Goal: Task Accomplishment & Management: Use online tool/utility

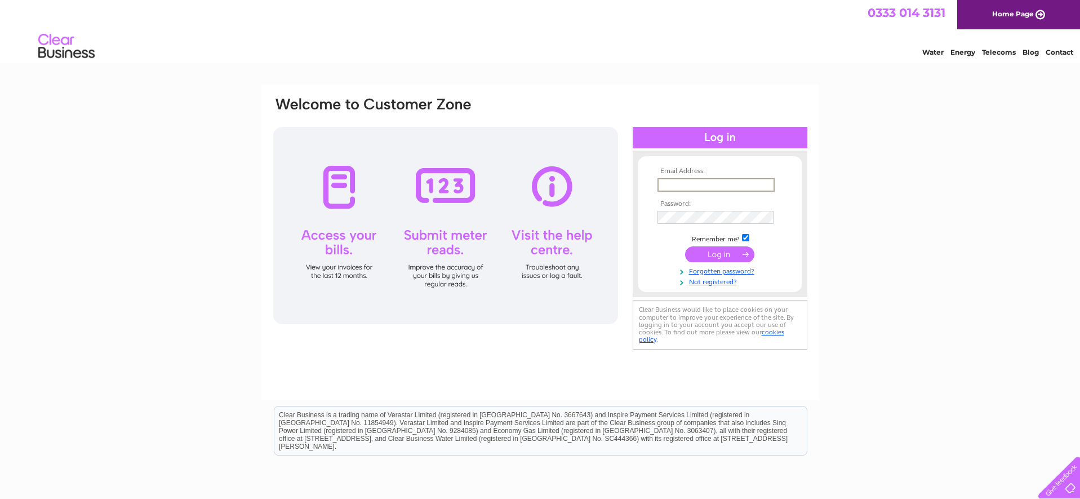
drag, startPoint x: 0, startPoint y: 0, endPoint x: 754, endPoint y: 182, distance: 776.1
click at [754, 182] on input "text" at bounding box center [716, 185] width 117 height 14
type input "aden.hynes@hotmail.com"
click at [685, 246] on input "submit" at bounding box center [719, 254] width 69 height 16
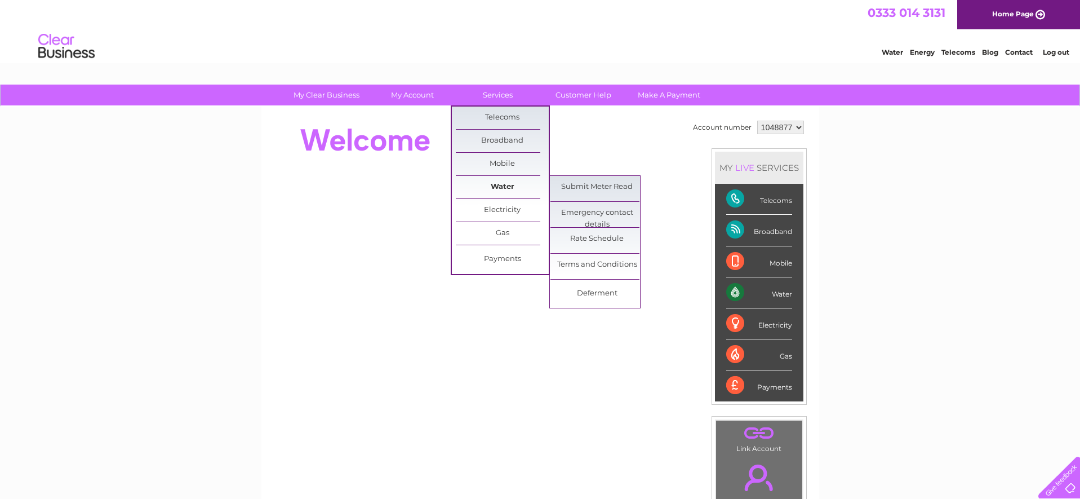
click at [504, 188] on link "Water" at bounding box center [502, 187] width 93 height 23
click at [579, 188] on link "Submit Meter Read" at bounding box center [596, 187] width 93 height 23
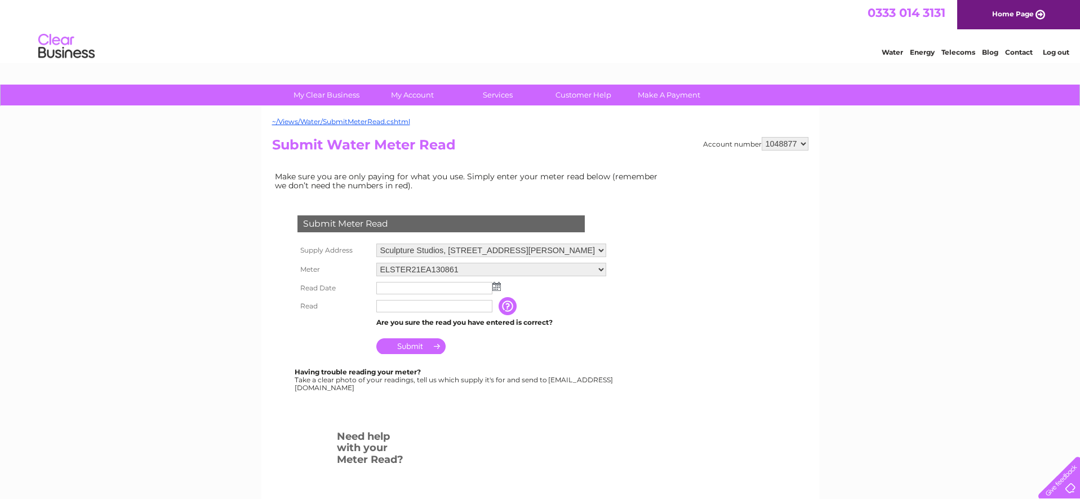
click at [496, 286] on img at bounding box center [496, 286] width 8 height 9
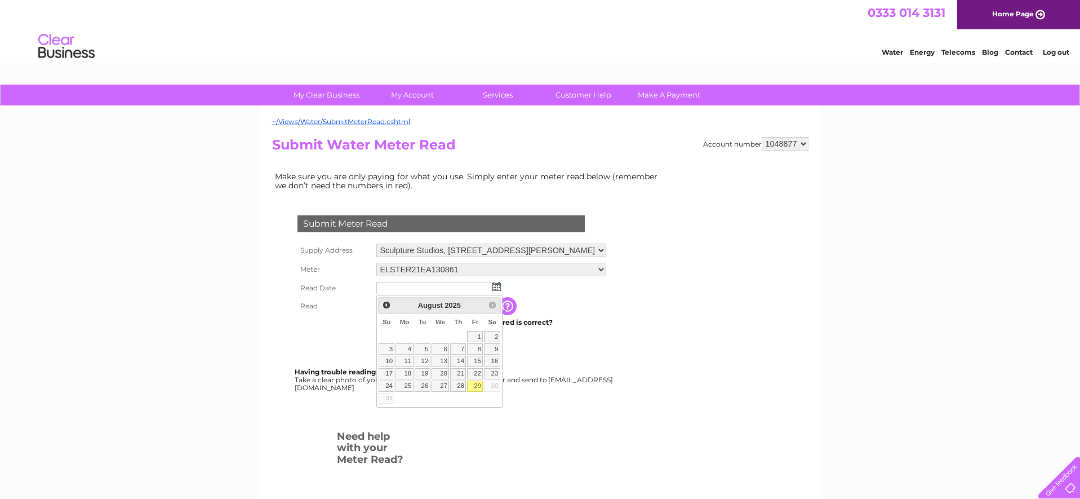
click at [478, 384] on link "29" at bounding box center [475, 385] width 16 height 11
type input "2025/08/29"
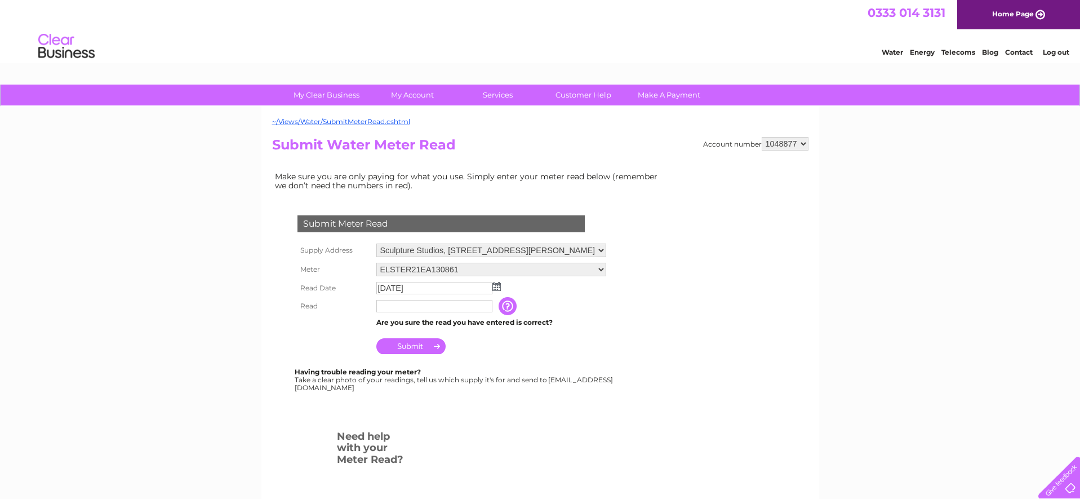
click at [403, 302] on input "text" at bounding box center [434, 306] width 116 height 12
click at [438, 351] on input "Submit" at bounding box center [410, 346] width 69 height 16
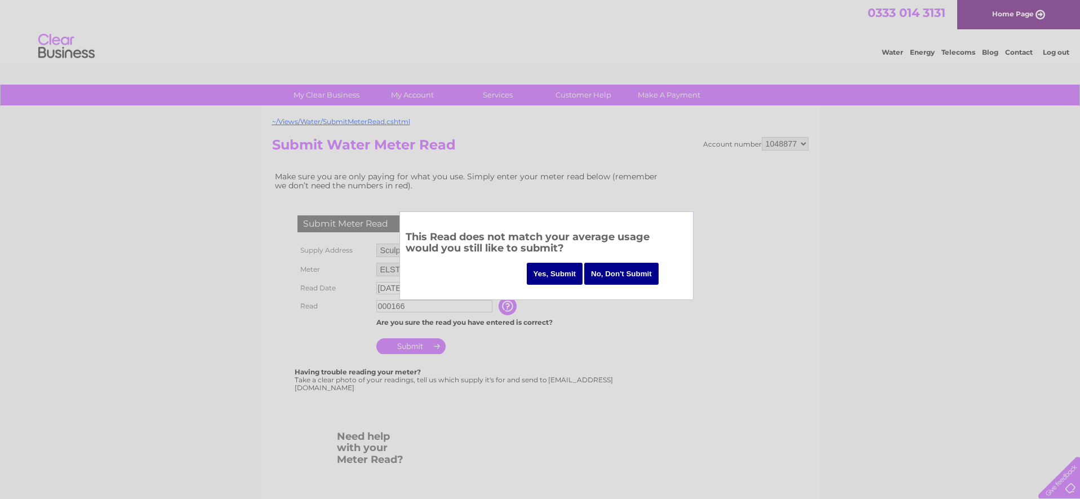
click at [600, 271] on input "No, Don't Submit" at bounding box center [621, 274] width 74 height 22
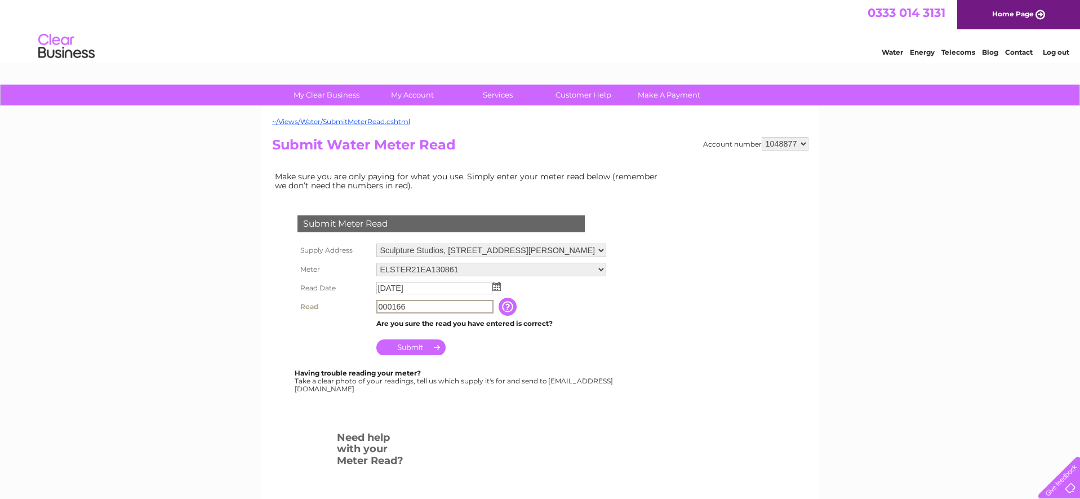
click at [434, 307] on input "000166" at bounding box center [434, 307] width 117 height 14
type input "000166"
click at [421, 348] on input "Submit" at bounding box center [410, 346] width 69 height 16
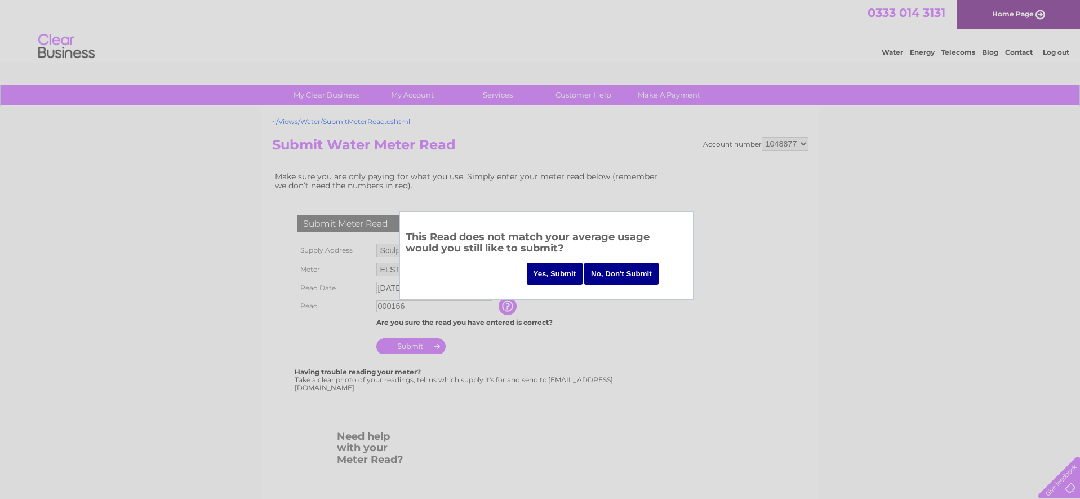
click at [561, 274] on input "Yes, Submit" at bounding box center [555, 274] width 56 height 22
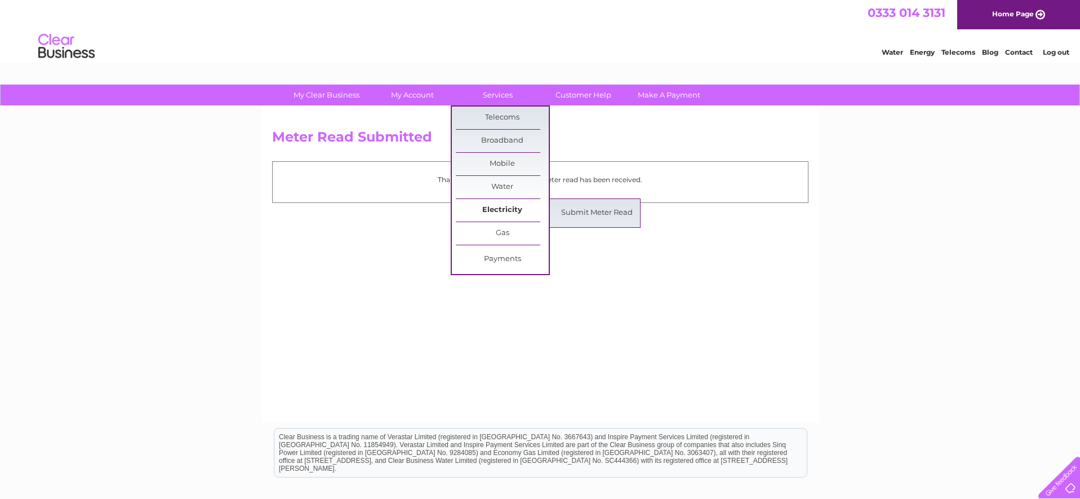
click at [508, 210] on link "Electricity" at bounding box center [502, 210] width 93 height 23
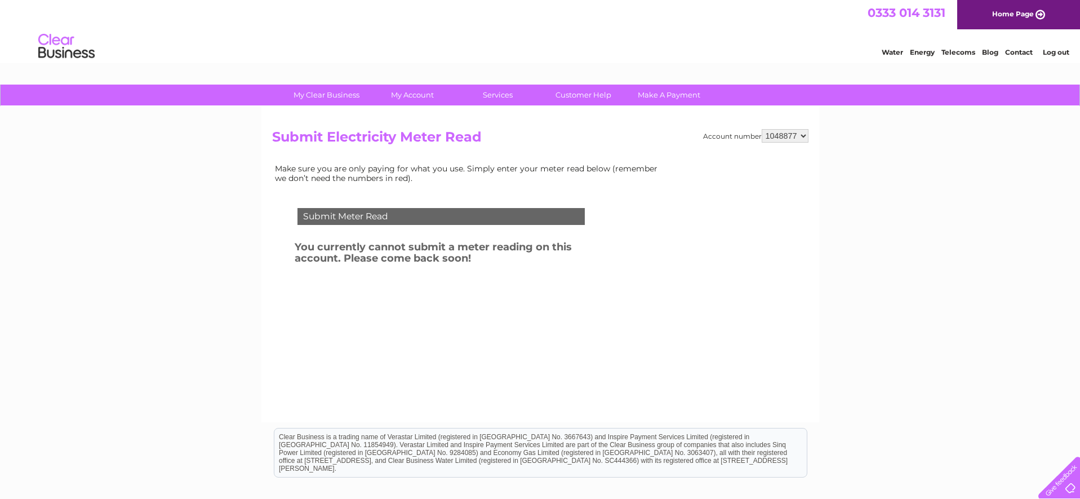
click at [1057, 50] on link "Log out" at bounding box center [1056, 52] width 26 height 8
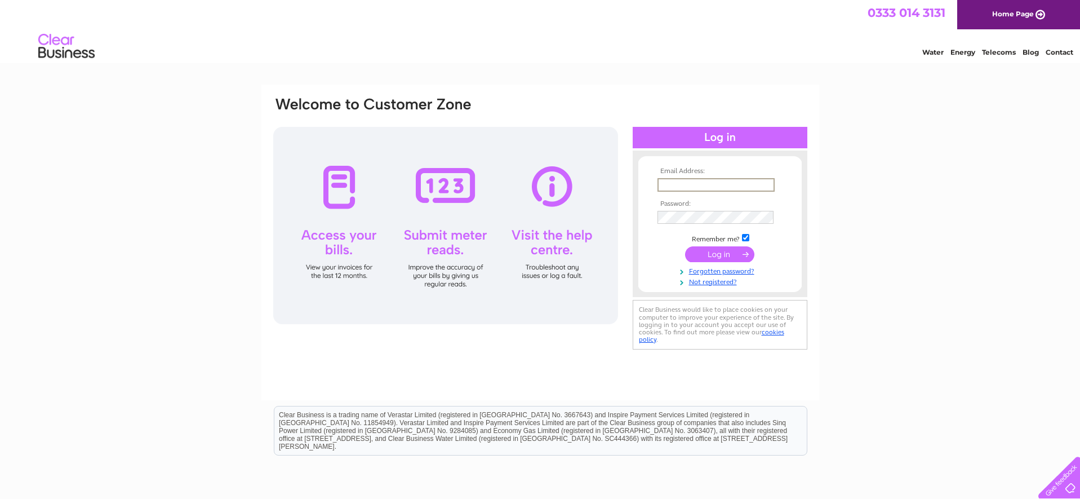
click at [714, 183] on input "text" at bounding box center [716, 185] width 117 height 14
type input "aden.hynes@hotmail.com"
click at [710, 258] on input "submit" at bounding box center [719, 253] width 69 height 16
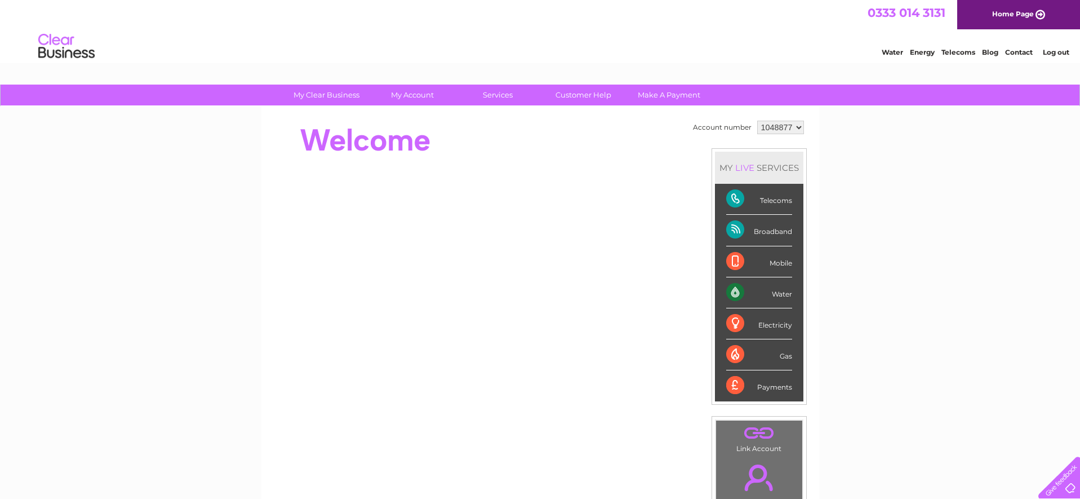
click at [1056, 51] on link "Log out" at bounding box center [1056, 52] width 26 height 8
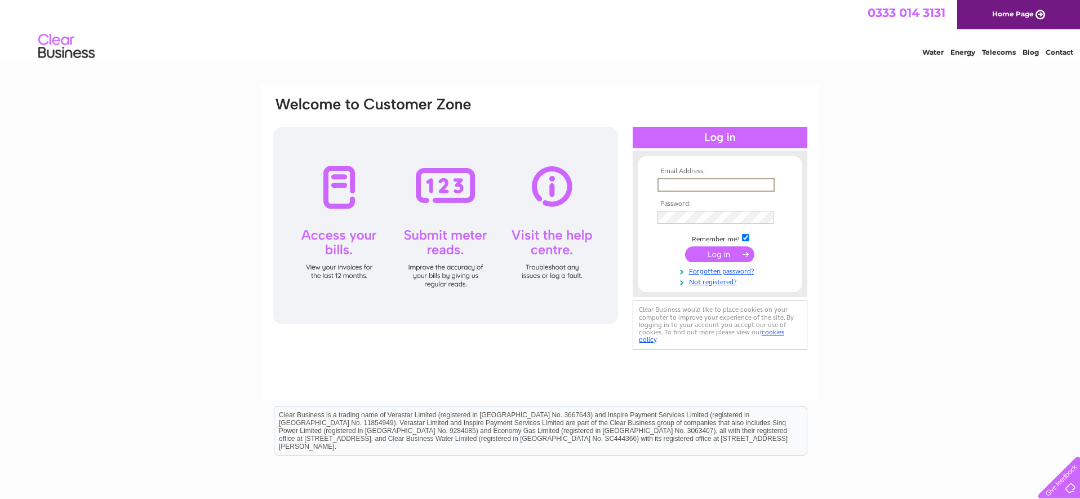
click at [685, 183] on input "text" at bounding box center [716, 185] width 117 height 14
type input "[EMAIL_ADDRESS][PERSON_NAME][DOMAIN_NAME]"
click at [719, 258] on input "submit" at bounding box center [719, 253] width 69 height 16
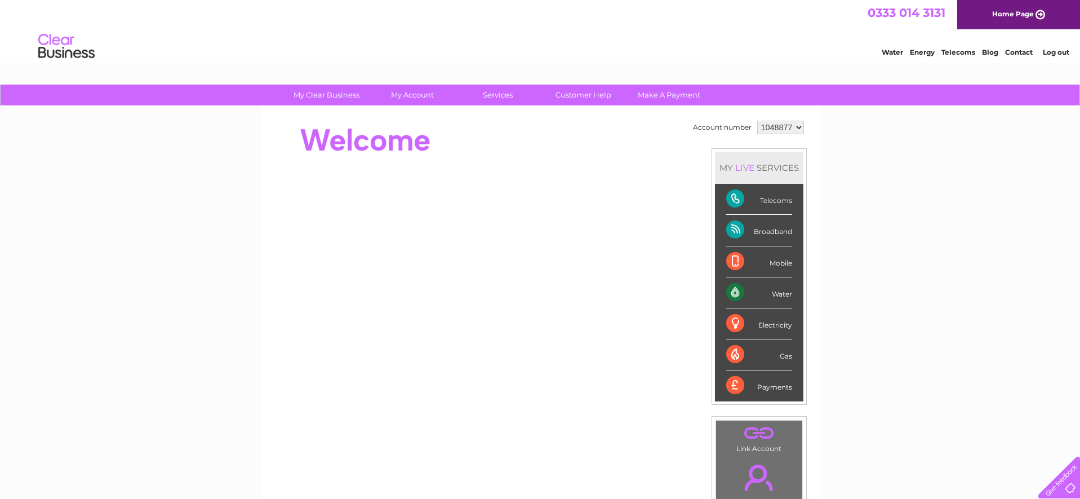
click at [1021, 51] on link "Contact" at bounding box center [1019, 52] width 28 height 8
